Goal: Information Seeking & Learning: Learn about a topic

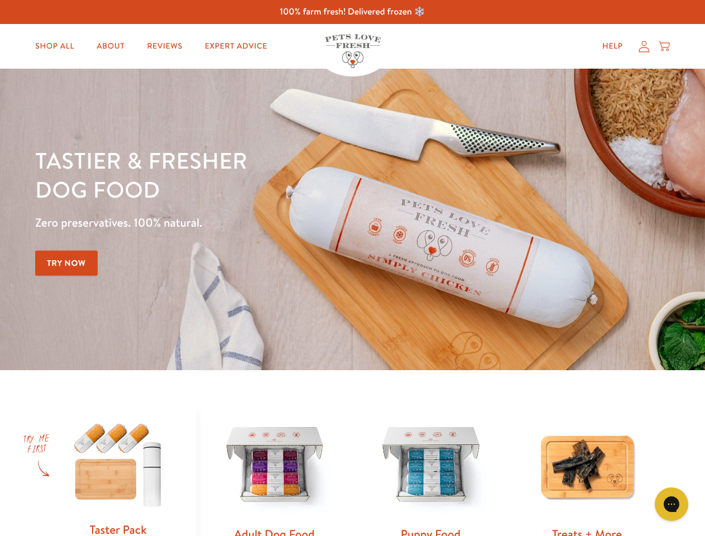
click at [352, 268] on div "Tastier & fresher dog food Zero preservatives. 100% natural. Try Now" at bounding box center [246, 219] width 423 height 147
click at [671, 504] on icon "Gorgias live chat" at bounding box center [671, 503] width 11 height 11
